Goal: Use online tool/utility: Utilize a website feature to perform a specific function

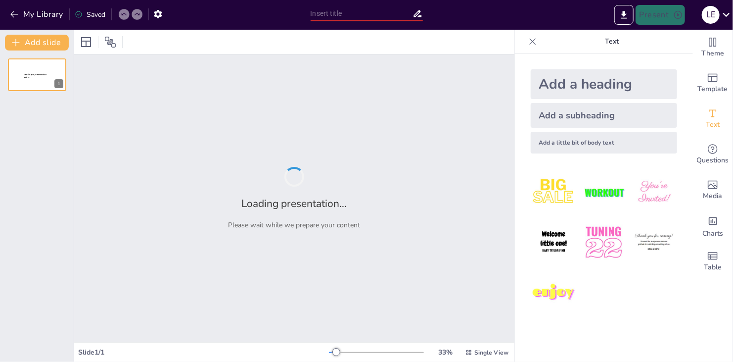
type input "New Sendsteps"
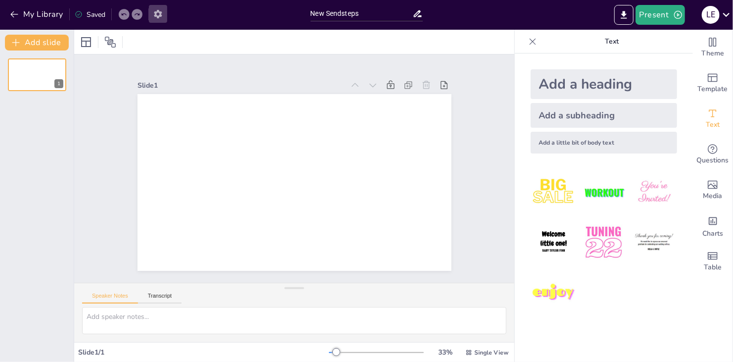
click at [154, 13] on icon "button" at bounding box center [158, 14] width 10 height 10
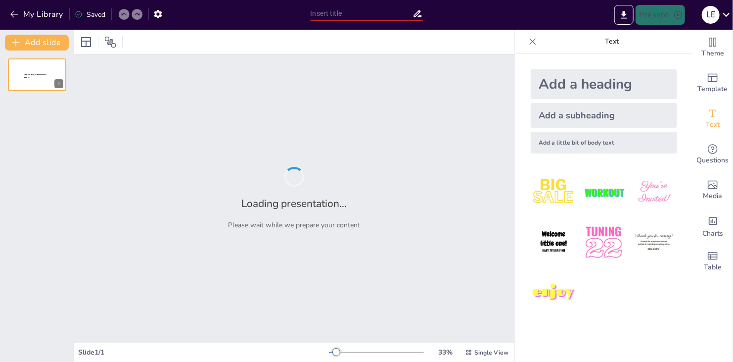
type input "New Sendsteps"
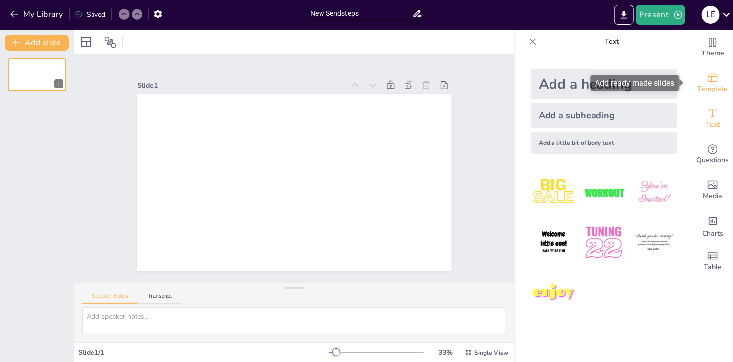
click at [716, 79] on div "Template" at bounding box center [713, 83] width 40 height 36
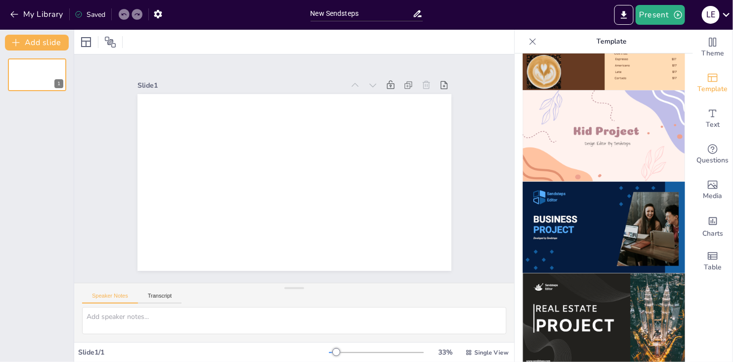
scroll to position [653, 0]
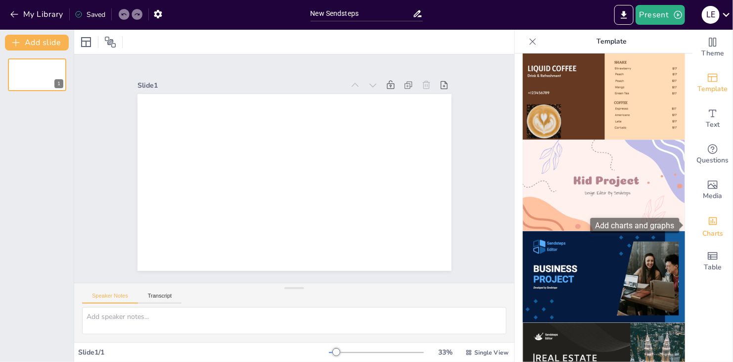
click at [700, 220] on div "Charts" at bounding box center [713, 226] width 40 height 36
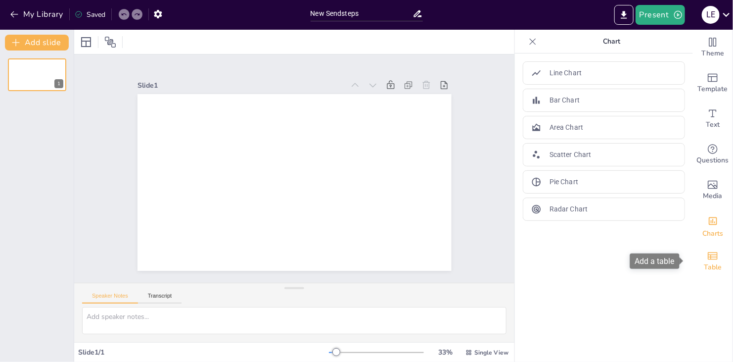
click at [704, 267] on span "Table" at bounding box center [713, 267] width 18 height 11
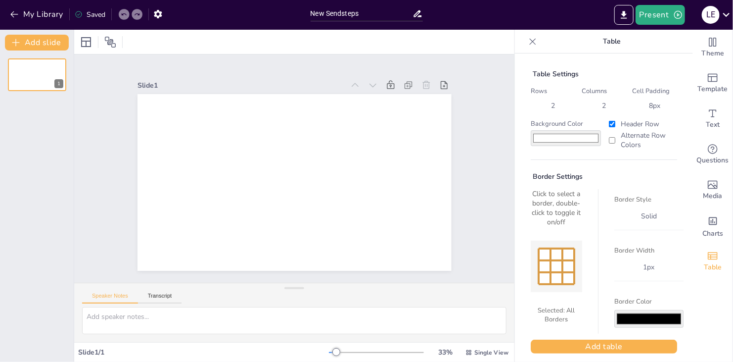
scroll to position [6, 0]
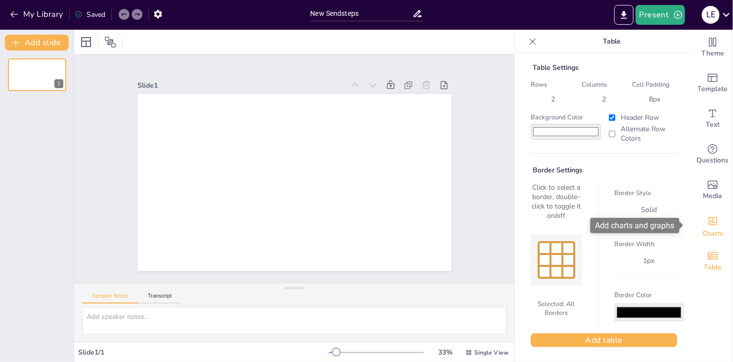
click at [703, 232] on span "Charts" at bounding box center [713, 233] width 21 height 11
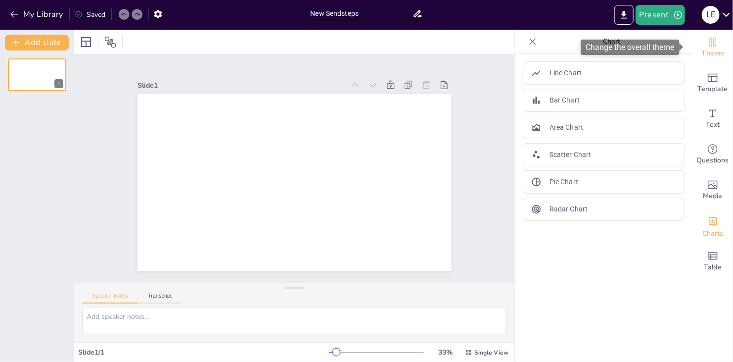
click at [702, 50] on span "Theme" at bounding box center [713, 53] width 23 height 11
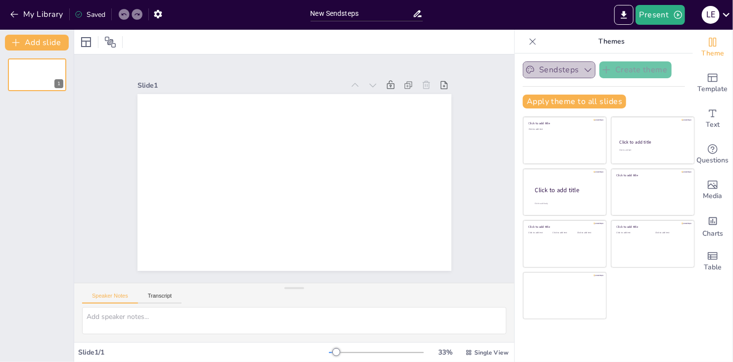
click at [566, 71] on button "Sendsteps" at bounding box center [559, 69] width 73 height 17
click at [530, 39] on icon at bounding box center [533, 41] width 6 height 6
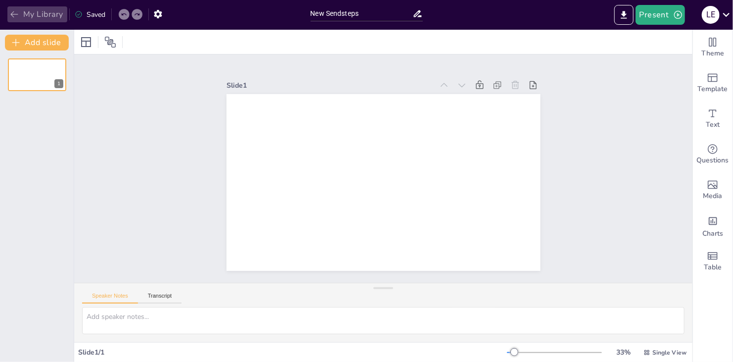
click at [12, 13] on icon "button" at bounding box center [14, 14] width 10 height 10
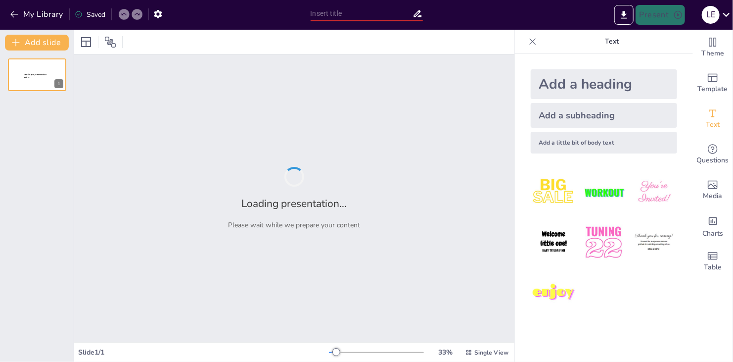
type input "New Sendsteps"
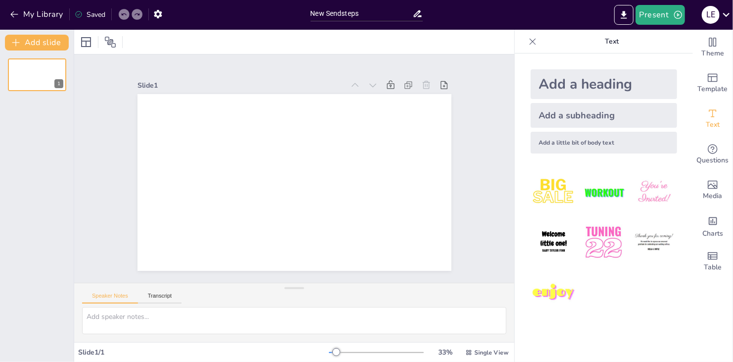
click at [552, 198] on img at bounding box center [554, 192] width 46 height 46
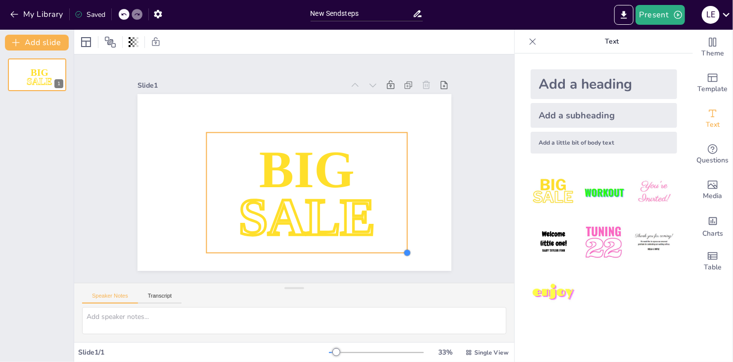
drag, startPoint x: 321, startPoint y: 201, endPoint x: 424, endPoint y: 251, distance: 115.1
click at [427, 255] on div "BIG SALE" at bounding box center [294, 182] width 314 height 177
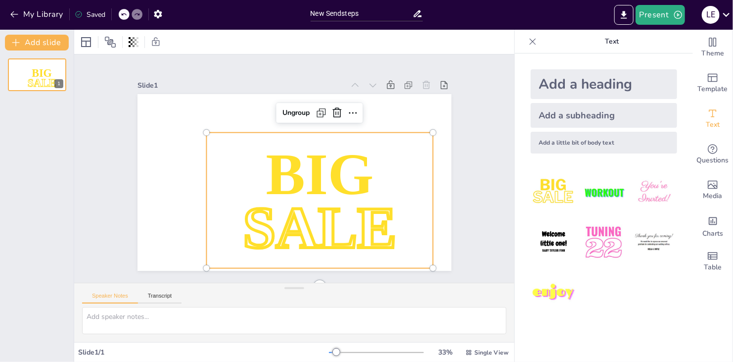
click at [324, 194] on span "SALE" at bounding box center [332, 117] width 133 height 165
click at [324, 194] on span "SALE" at bounding box center [319, 226] width 153 height 65
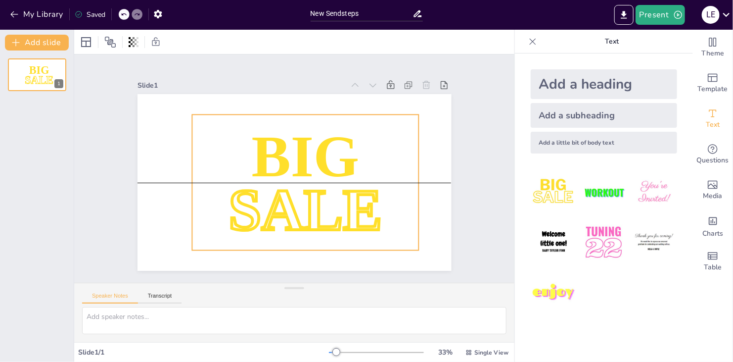
drag, startPoint x: 324, startPoint y: 190, endPoint x: 310, endPoint y: 174, distance: 21.0
click at [310, 174] on span "SALE" at bounding box center [331, 187] width 151 height 157
click at [530, 40] on icon at bounding box center [533, 41] width 6 height 6
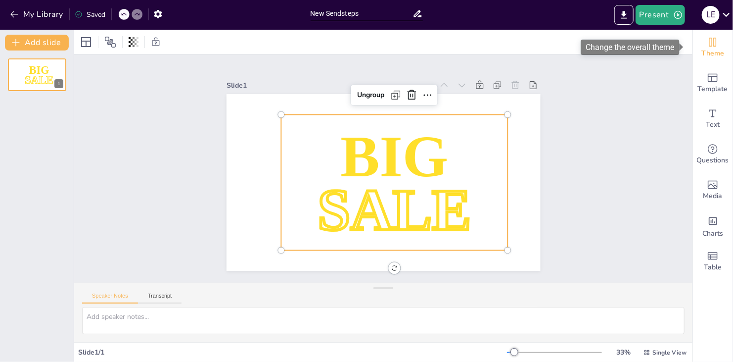
click at [707, 53] on span "Theme" at bounding box center [713, 53] width 23 height 11
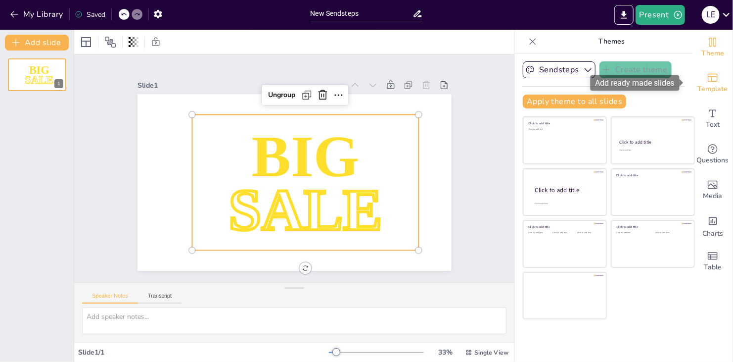
click at [707, 79] on icon "Add ready made slides" at bounding box center [713, 78] width 12 height 12
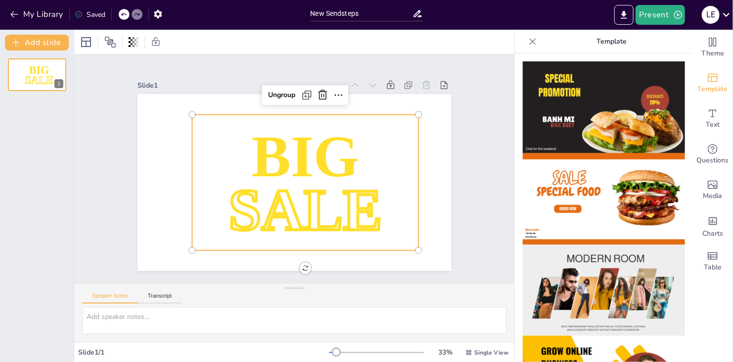
scroll to position [396, 0]
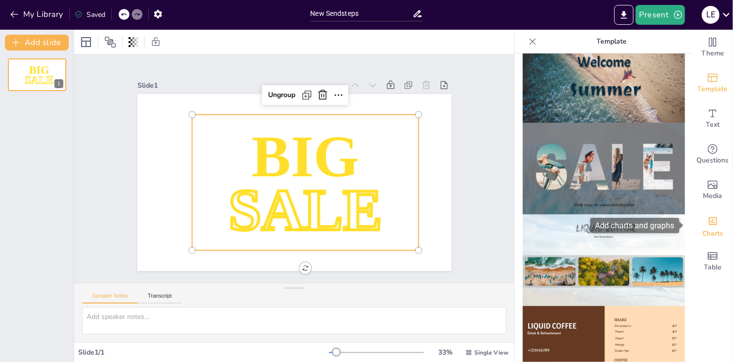
click at [709, 215] on div "Add charts and graphs" at bounding box center [713, 220] width 10 height 16
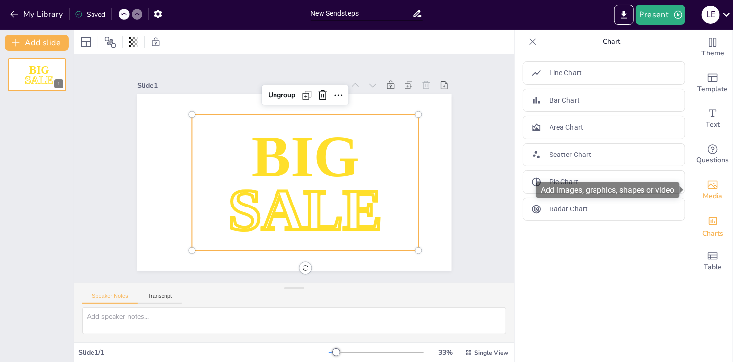
click at [707, 190] on icon "Add images, graphics, shapes or video" at bounding box center [713, 185] width 12 height 12
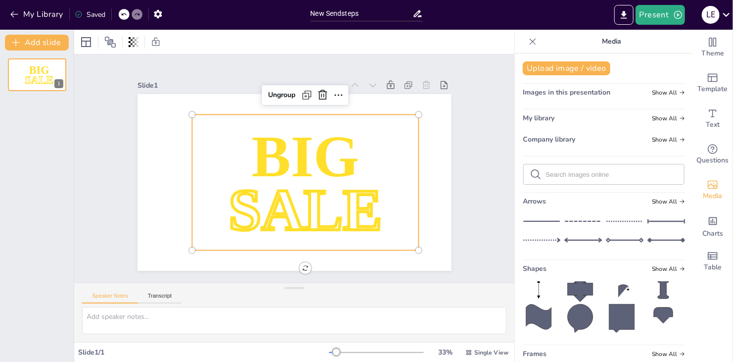
scroll to position [154, 0]
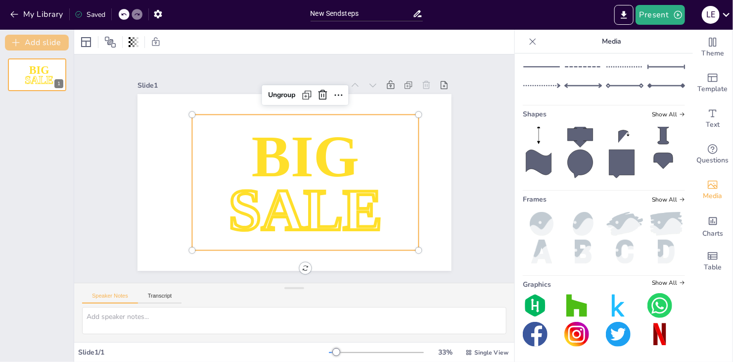
click at [42, 41] on button "Add slide" at bounding box center [37, 43] width 64 height 16
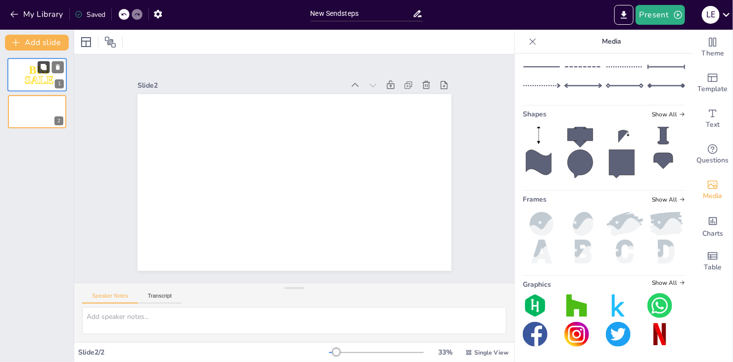
click at [48, 61] on button at bounding box center [44, 67] width 12 height 12
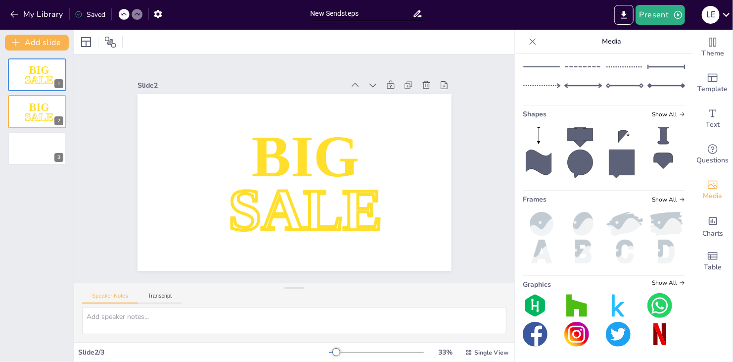
scroll to position [0, 0]
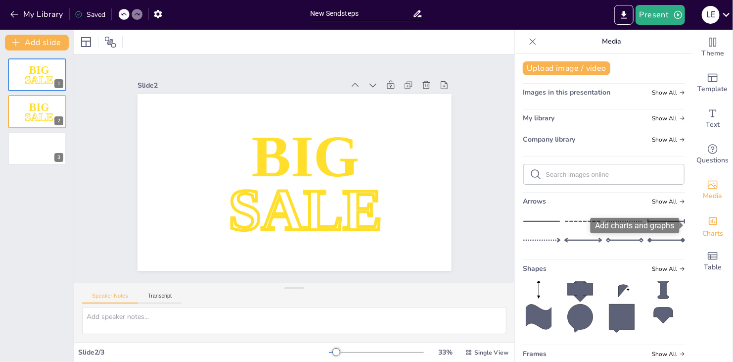
click at [708, 227] on div "Add charts and graphs" at bounding box center [713, 220] width 10 height 16
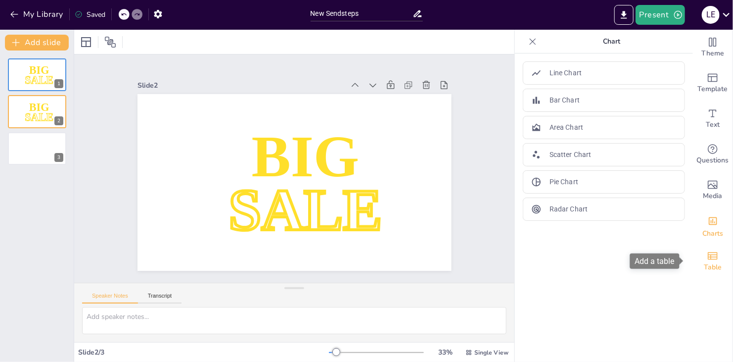
click at [716, 261] on div "Table" at bounding box center [713, 261] width 40 height 36
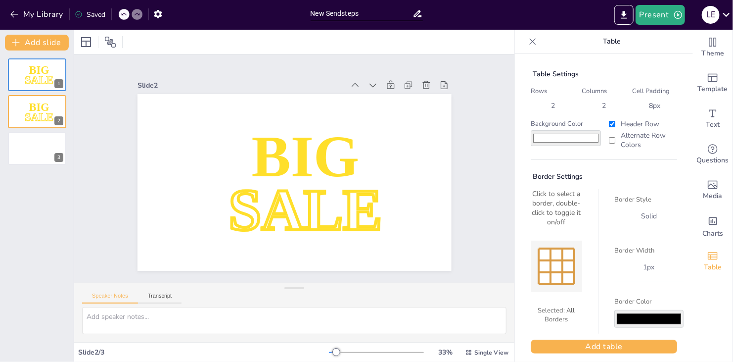
scroll to position [6, 0]
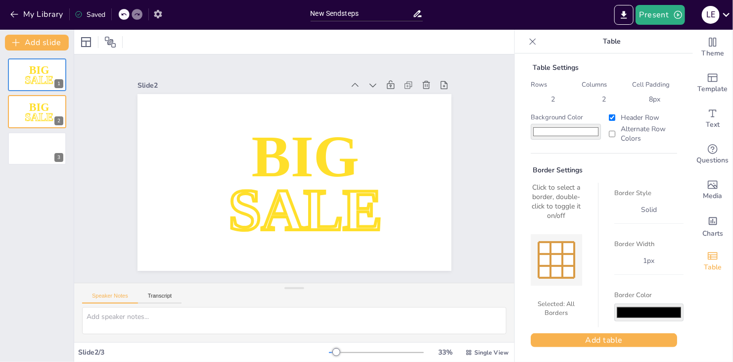
click at [155, 11] on icon "button" at bounding box center [158, 14] width 10 height 10
